Goal: Task Accomplishment & Management: Complete application form

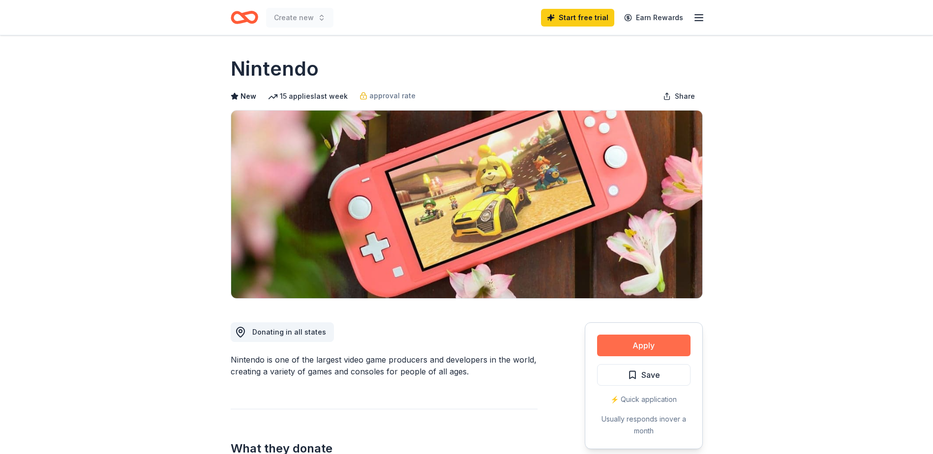
click at [637, 348] on button "Apply" at bounding box center [643, 346] width 93 height 22
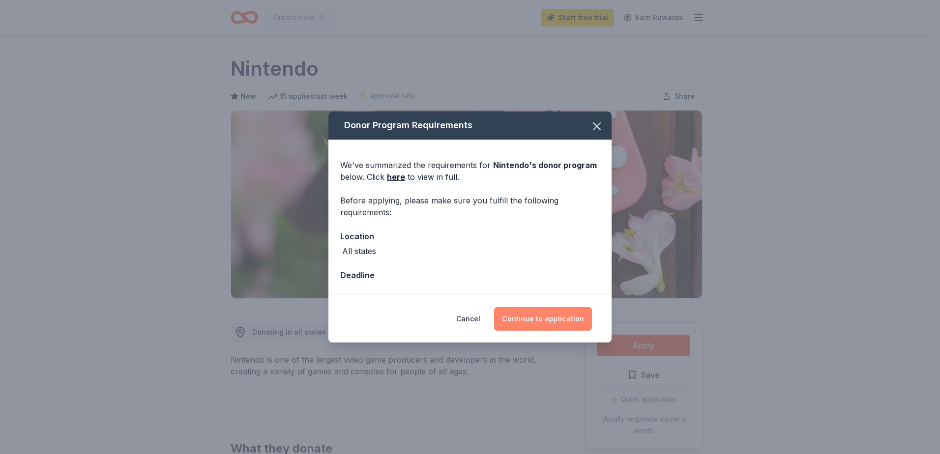
click at [526, 315] on button "Continue to application" at bounding box center [543, 319] width 98 height 24
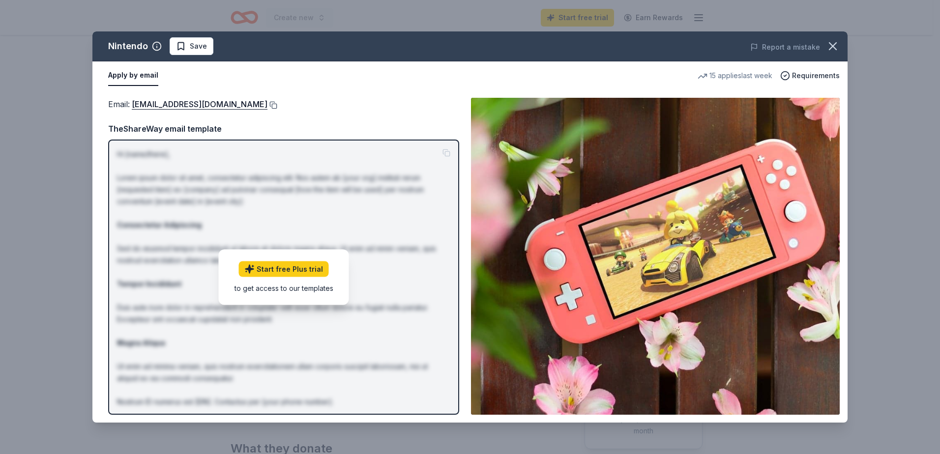
click at [277, 106] on button at bounding box center [272, 105] width 10 height 8
click at [839, 49] on icon "button" at bounding box center [833, 46] width 14 height 14
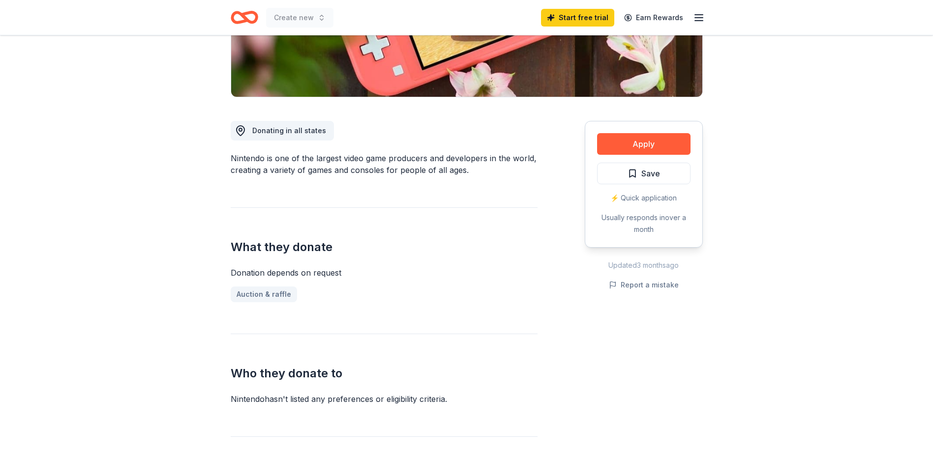
scroll to position [98, 0]
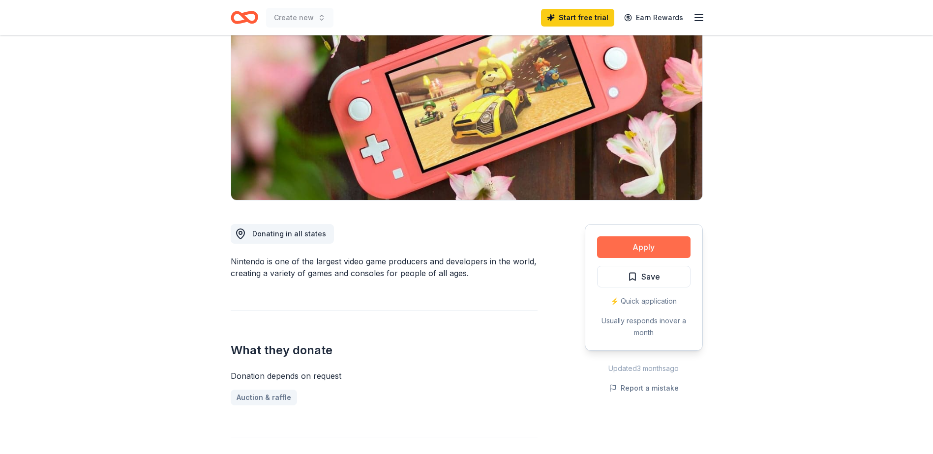
click at [632, 249] on button "Apply" at bounding box center [643, 248] width 93 height 22
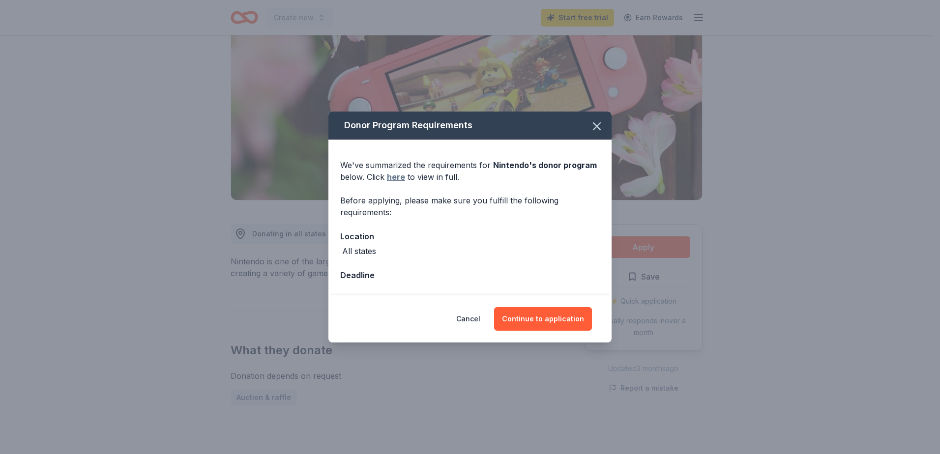
click at [399, 176] on link "here" at bounding box center [396, 177] width 18 height 12
click at [544, 320] on button "Continue to application" at bounding box center [543, 319] width 98 height 24
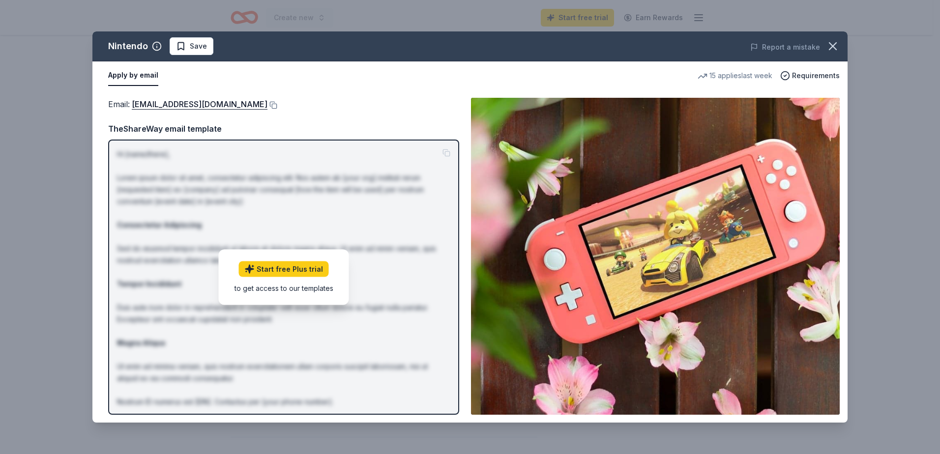
click at [757, 74] on div "15 applies last week" at bounding box center [735, 76] width 75 height 12
click at [795, 75] on span "Requirements" at bounding box center [816, 76] width 48 height 12
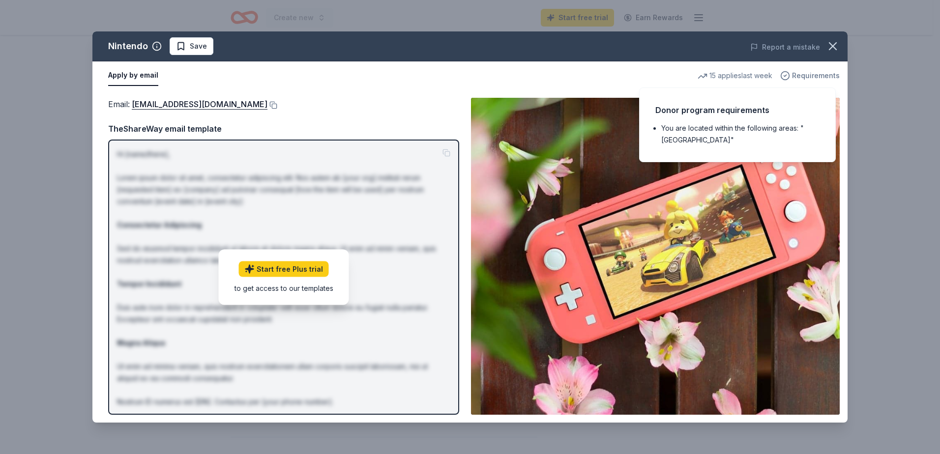
click at [795, 75] on span "Requirements" at bounding box center [816, 76] width 48 height 12
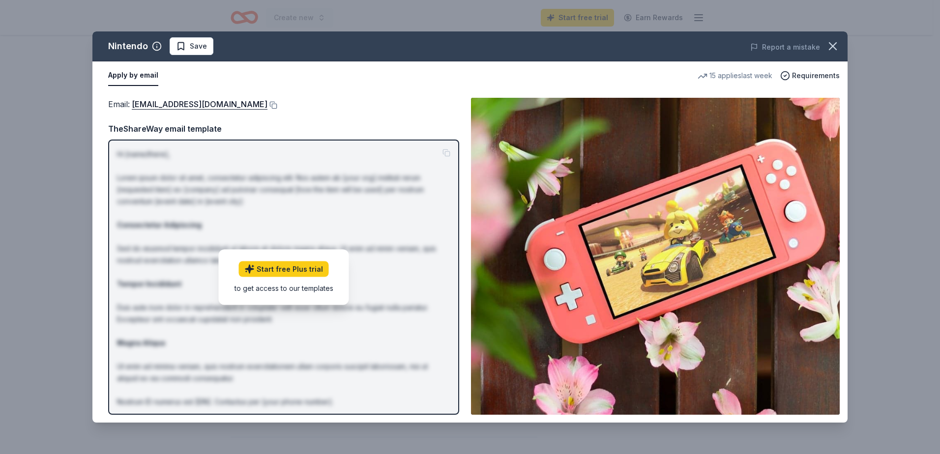
click at [555, 197] on img at bounding box center [655, 256] width 369 height 317
click at [424, 206] on p "Hi [name/there], Lorem ipsum dolor sit amet, consectetur adipiscing elit. Nos a…" at bounding box center [283, 295] width 333 height 295
click at [135, 76] on button "Apply by email" at bounding box center [133, 75] width 50 height 21
click at [259, 266] on link "Start free Plus trial" at bounding box center [284, 269] width 90 height 16
click at [277, 106] on button at bounding box center [272, 105] width 10 height 8
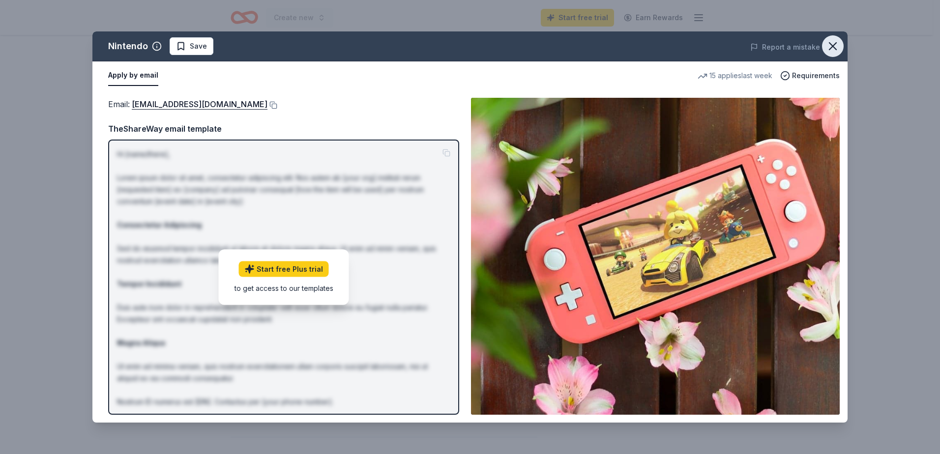
click at [831, 47] on icon "button" at bounding box center [833, 46] width 14 height 14
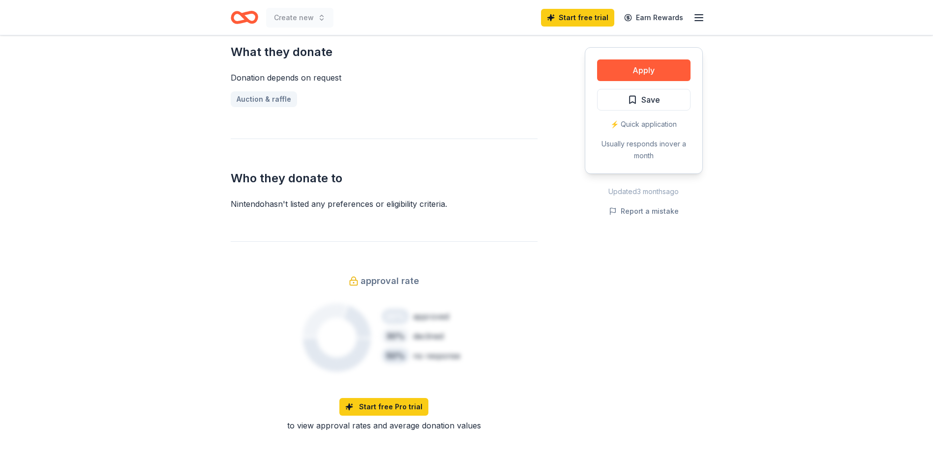
scroll to position [393, 0]
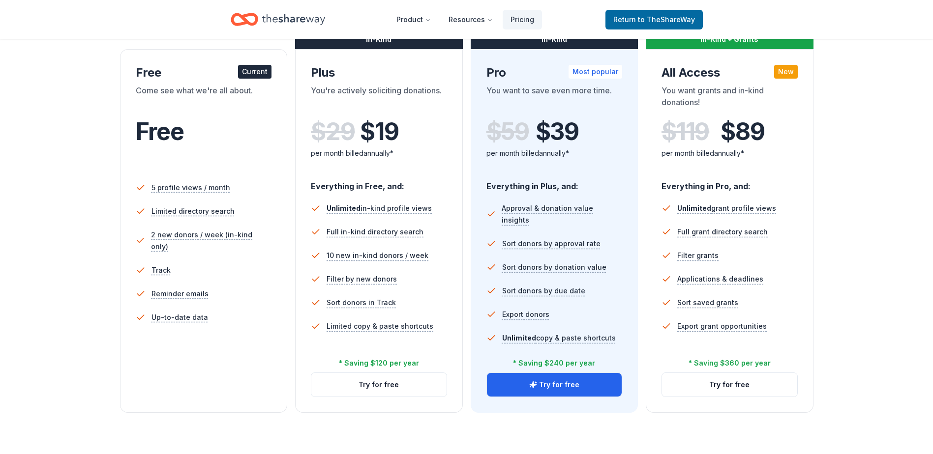
scroll to position [246, 0]
